Goal: Information Seeking & Learning: Learn about a topic

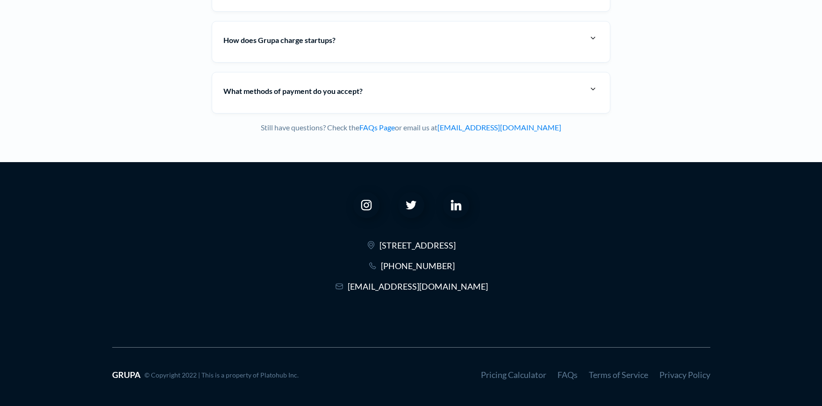
scroll to position [3746, 0]
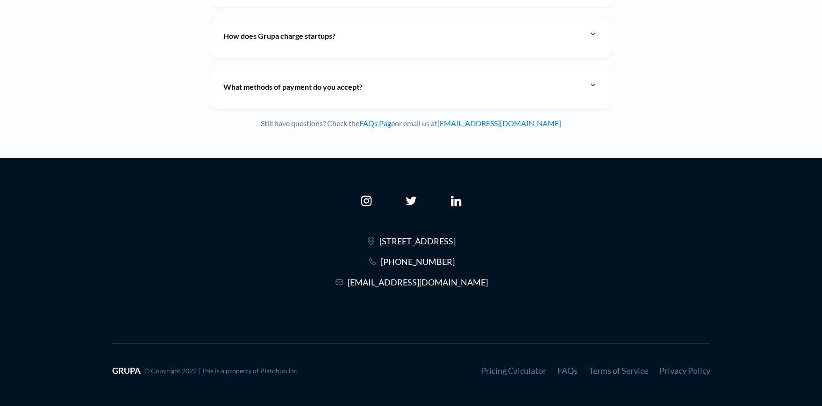
click at [682, 368] on link "Privacy Policy" at bounding box center [685, 371] width 51 height 10
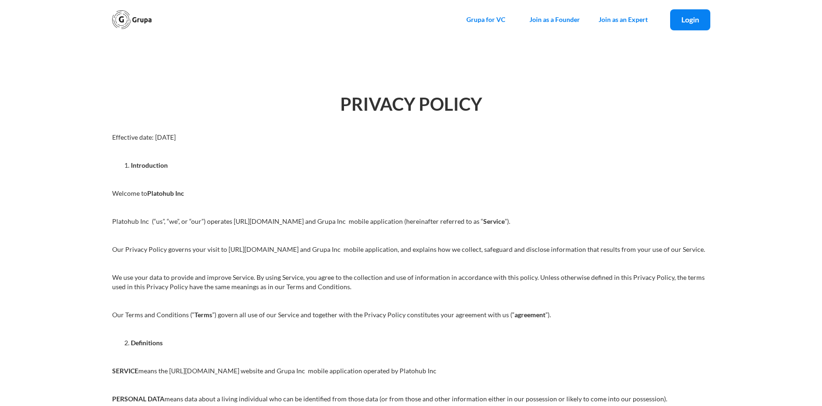
drag, startPoint x: 108, startPoint y: 221, endPoint x: 149, endPoint y: 224, distance: 40.8
copy p "Platohub Inc"
drag, startPoint x: 252, startPoint y: 369, endPoint x: 278, endPoint y: 371, distance: 26.3
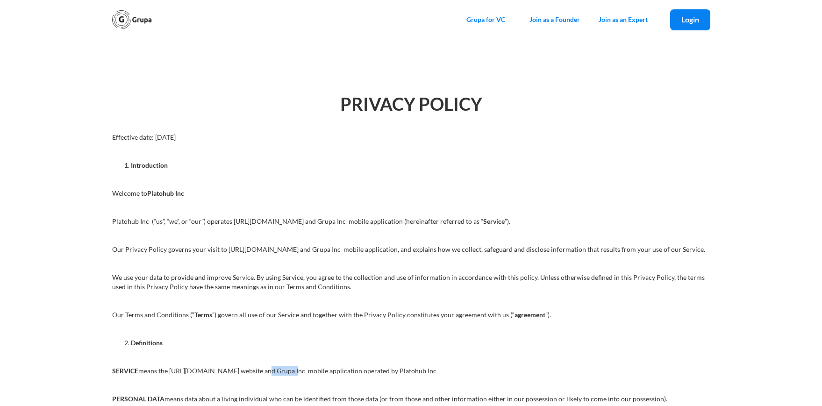
click at [278, 371] on p "SERVICE means the https://grupa.io website and Grupa Inc mobile application ope…" at bounding box center [411, 371] width 599 height 9
copy p "Grupa Inc"
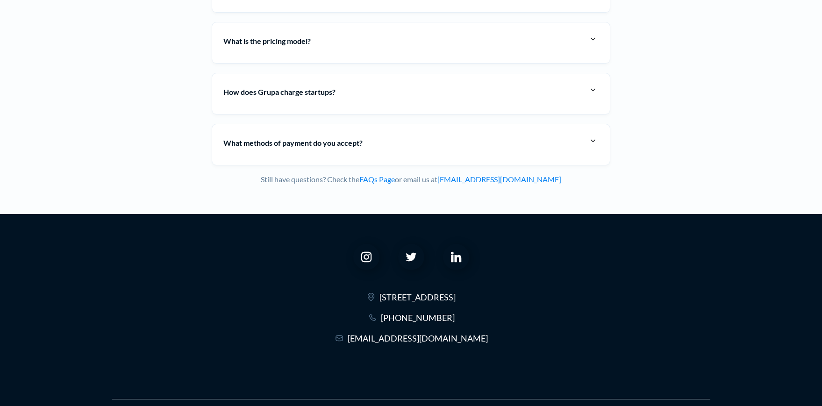
scroll to position [3746, 0]
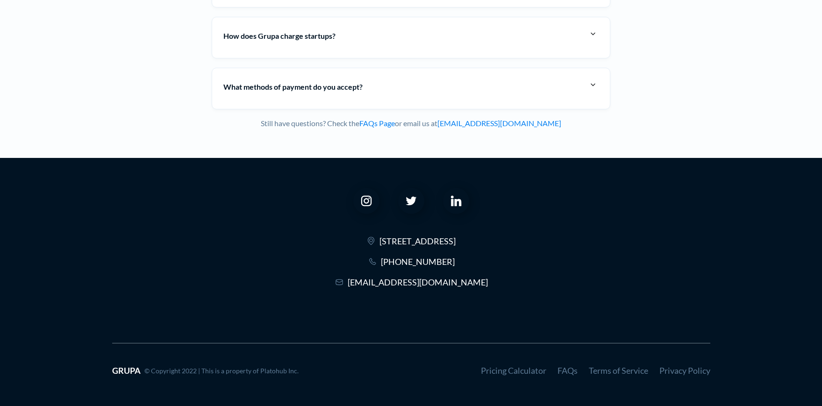
click at [613, 373] on link "Terms of Service" at bounding box center [618, 371] width 59 height 10
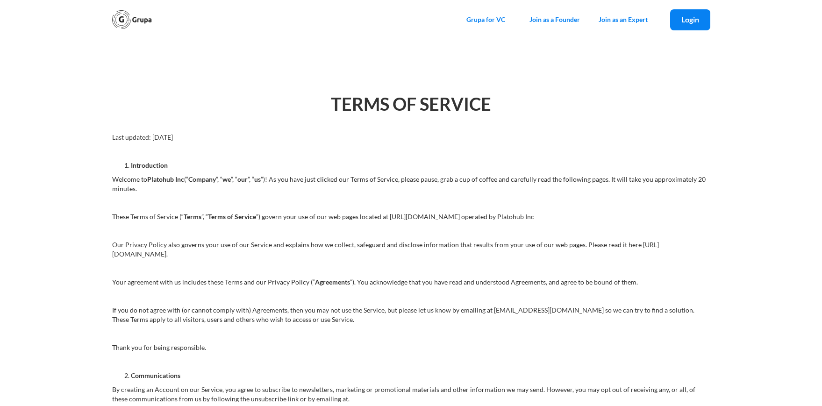
click at [297, 235] on p at bounding box center [411, 230] width 599 height 9
drag, startPoint x: 327, startPoint y: 218, endPoint x: 503, endPoint y: 219, distance: 176.3
click at [503, 219] on p "These Terms of Service (“ Terms ”, “ Terms of Service ”) govern your use of our…" at bounding box center [411, 216] width 599 height 9
copy p "web pages located at [URL][DOMAIN_NAME] operated by Platohub Inc"
